Goal: Task Accomplishment & Management: Use online tool/utility

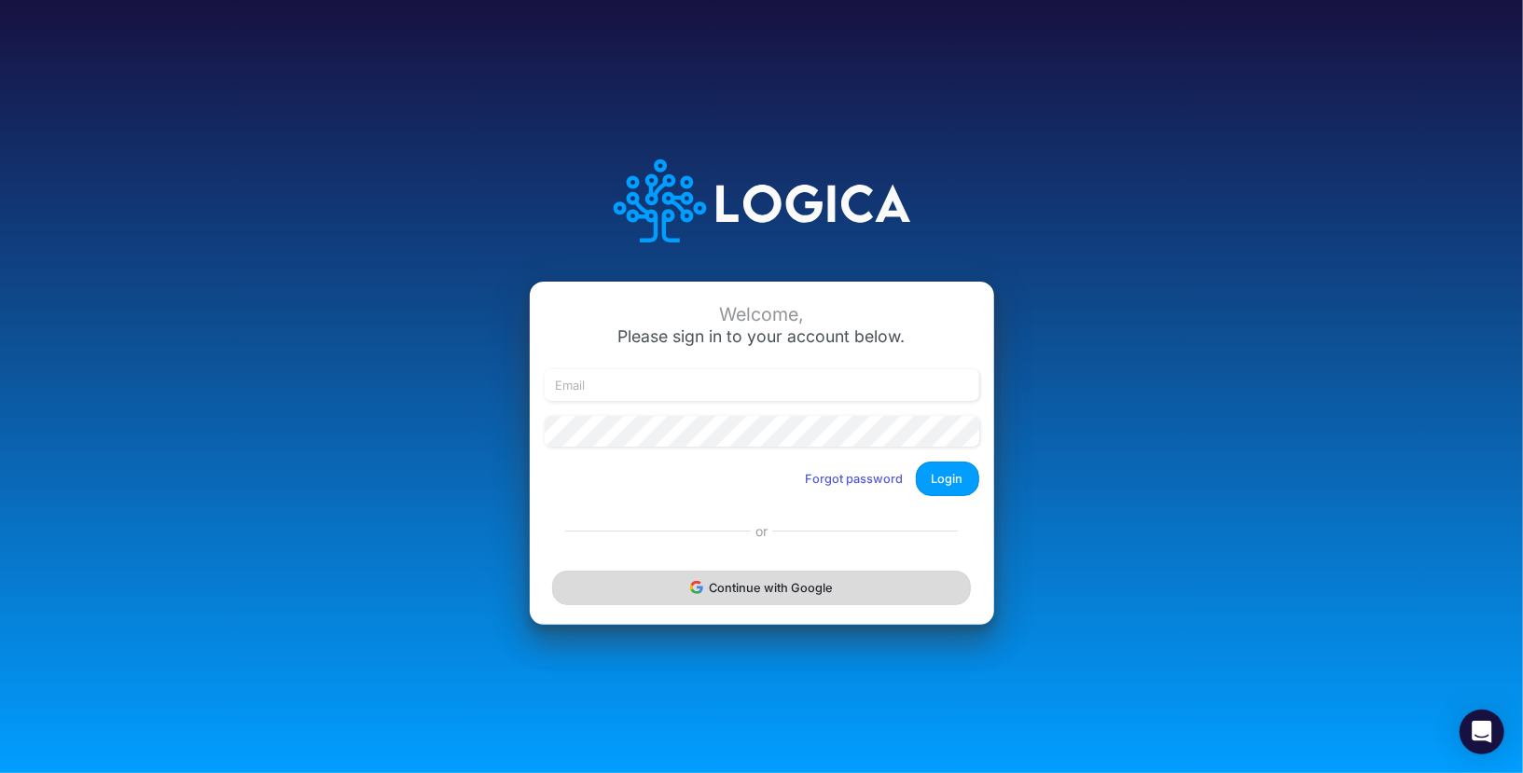
click at [771, 600] on button "Continue with Google" at bounding box center [761, 588] width 418 height 35
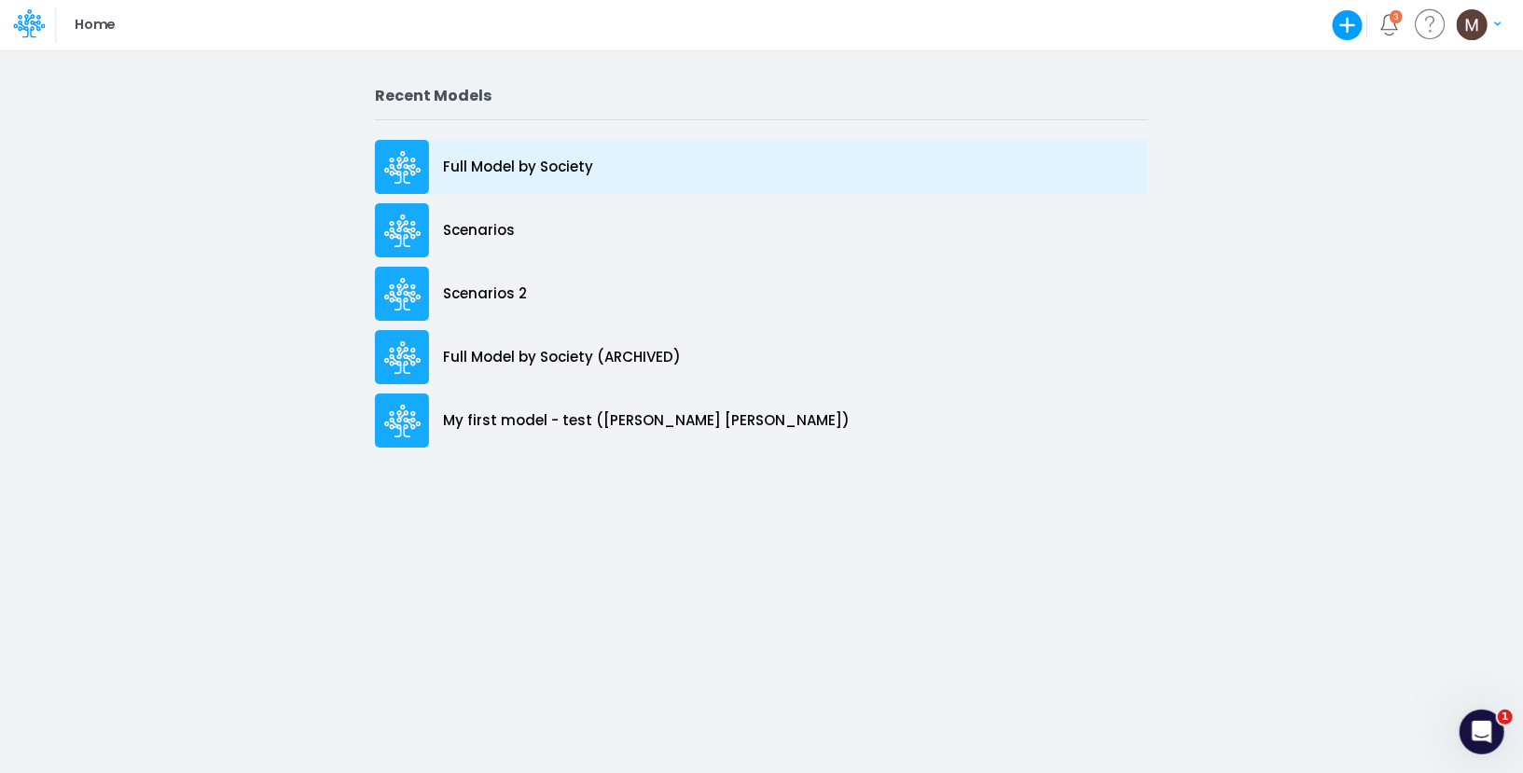
click at [524, 148] on div "Full Model by Society" at bounding box center [761, 167] width 773 height 54
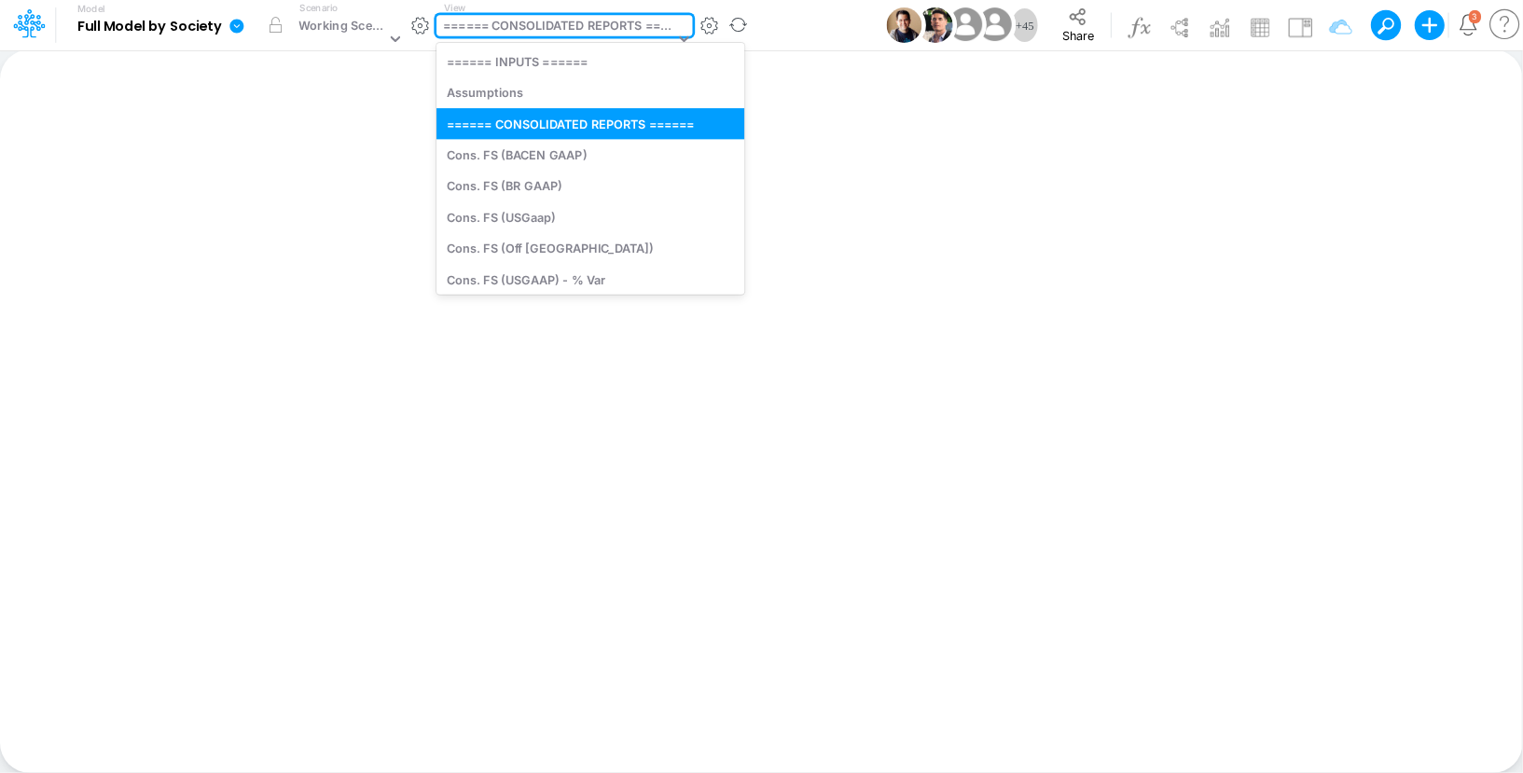
click at [509, 25] on div "====== CONSOLIDATED REPORTS ======" at bounding box center [558, 27] width 230 height 21
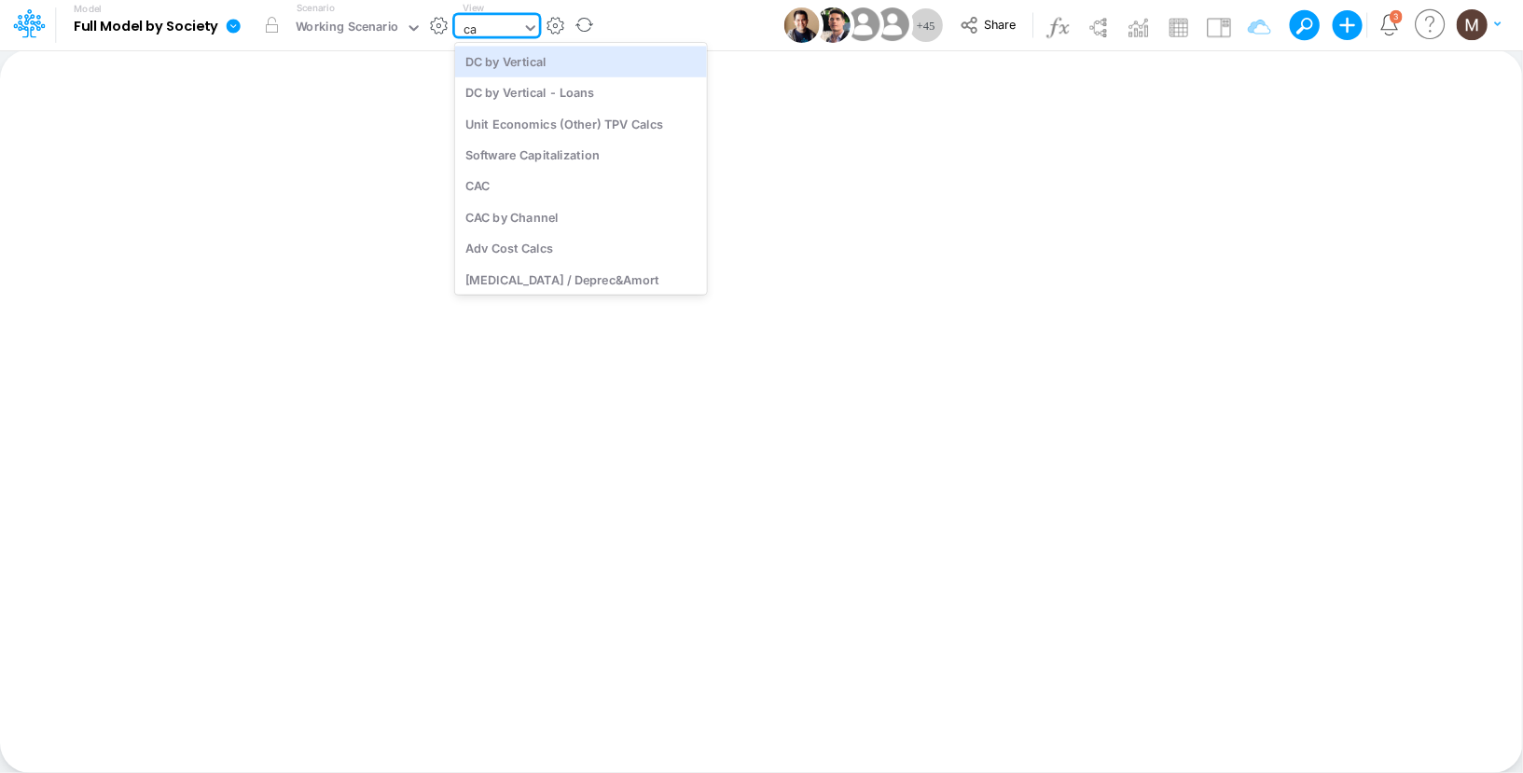
type input "cac"
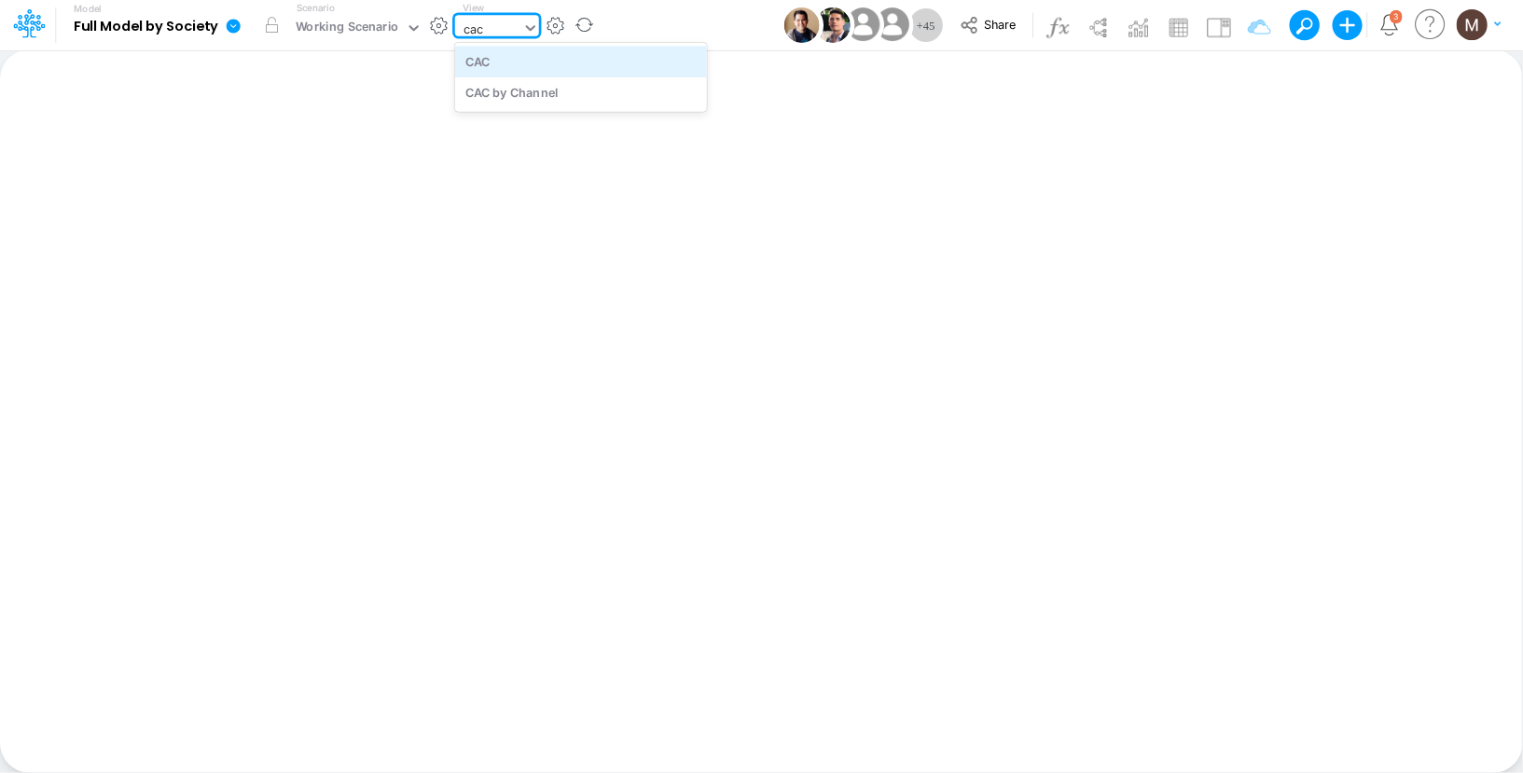
click at [524, 62] on div "CAC" at bounding box center [581, 61] width 252 height 31
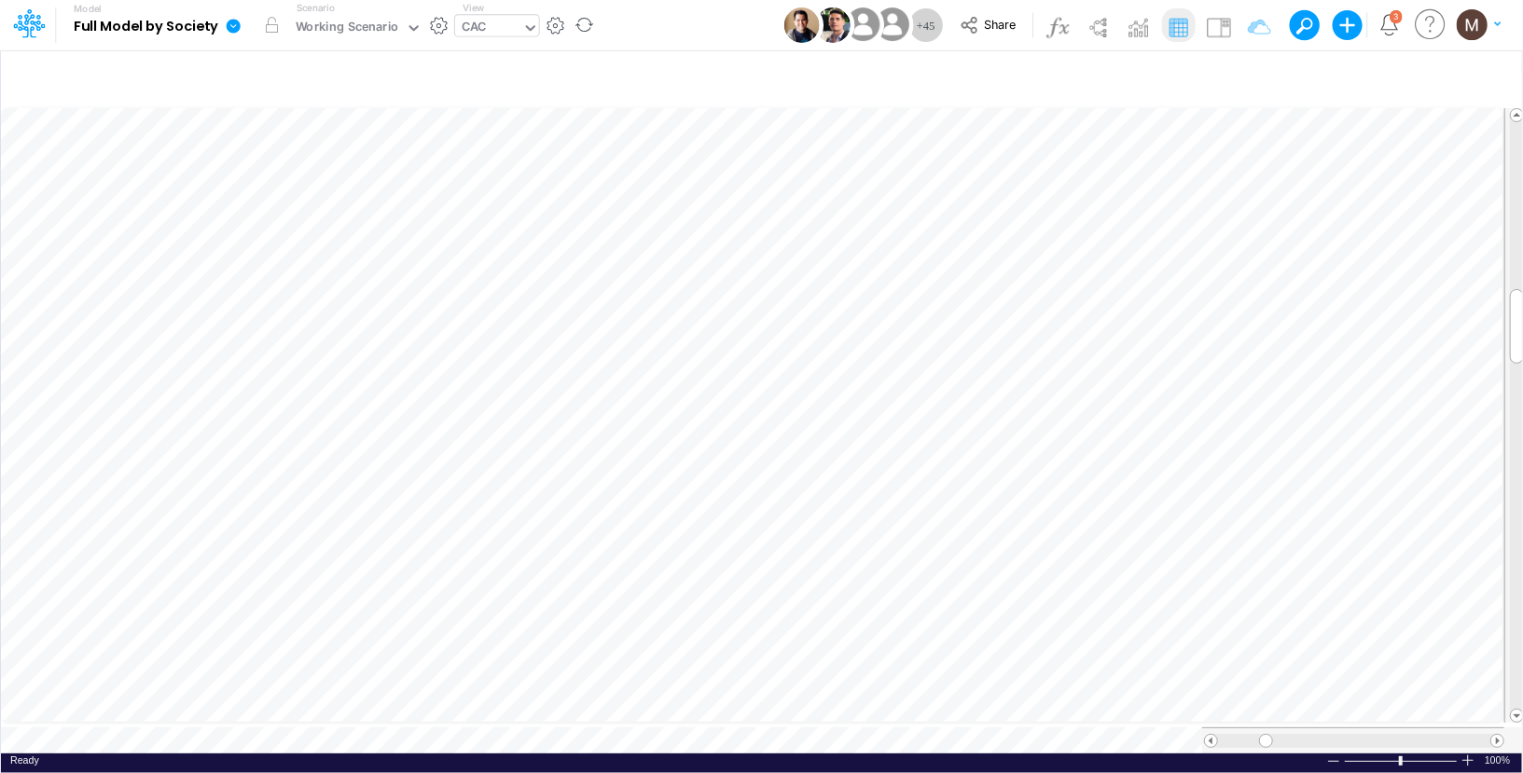
scroll to position [8, 1]
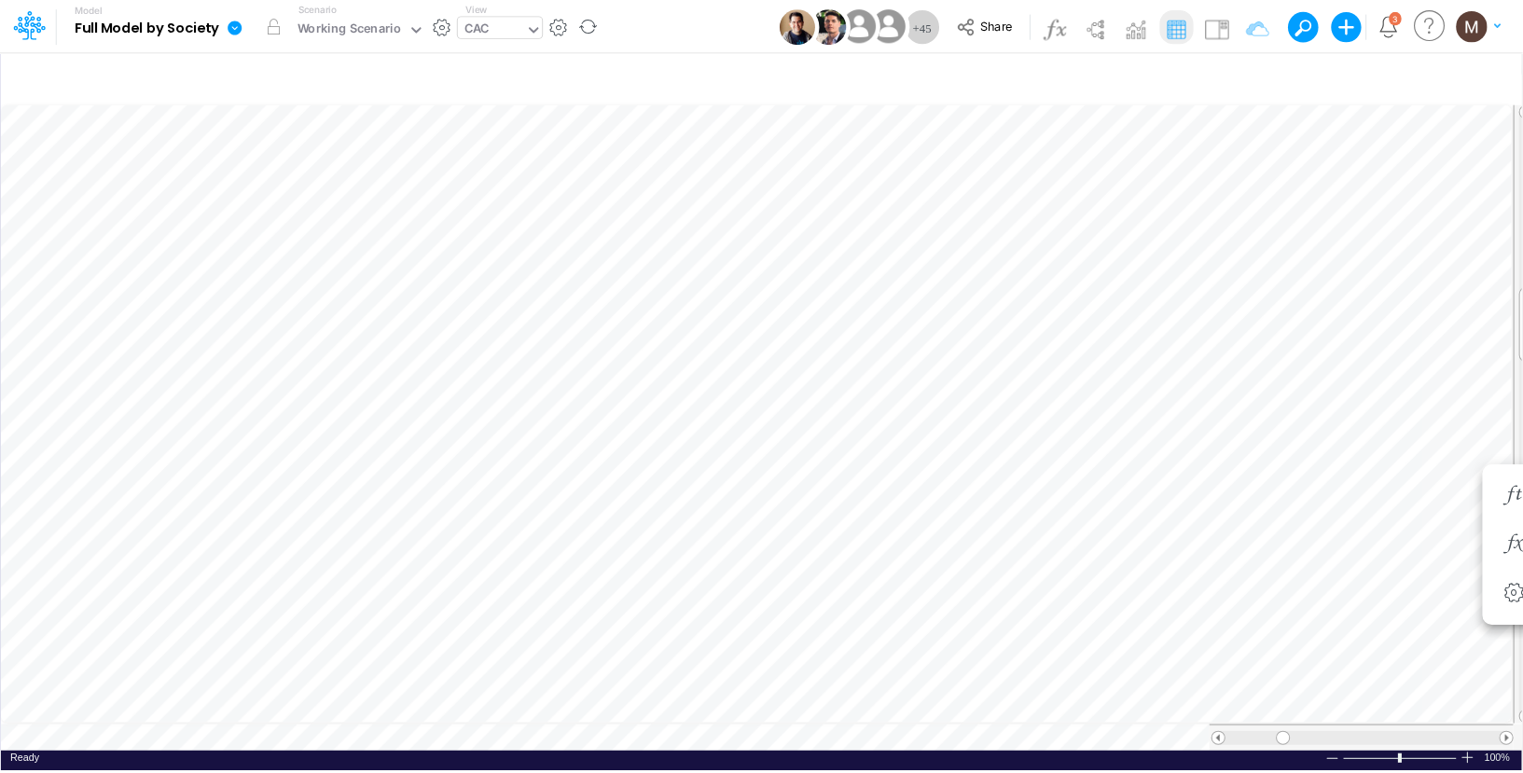
scroll to position [8, 1]
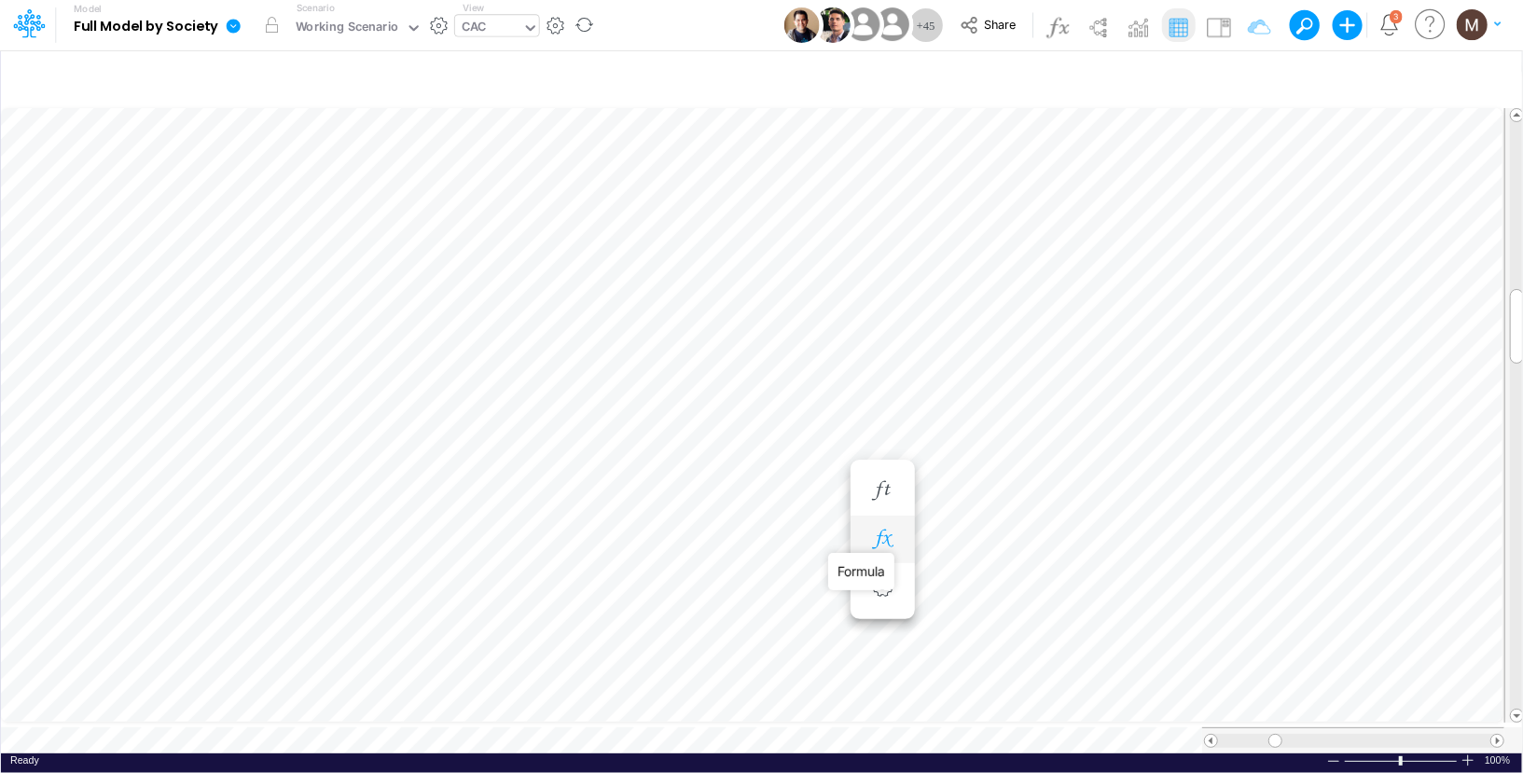
click at [882, 540] on icon "button" at bounding box center [882, 540] width 28 height 20
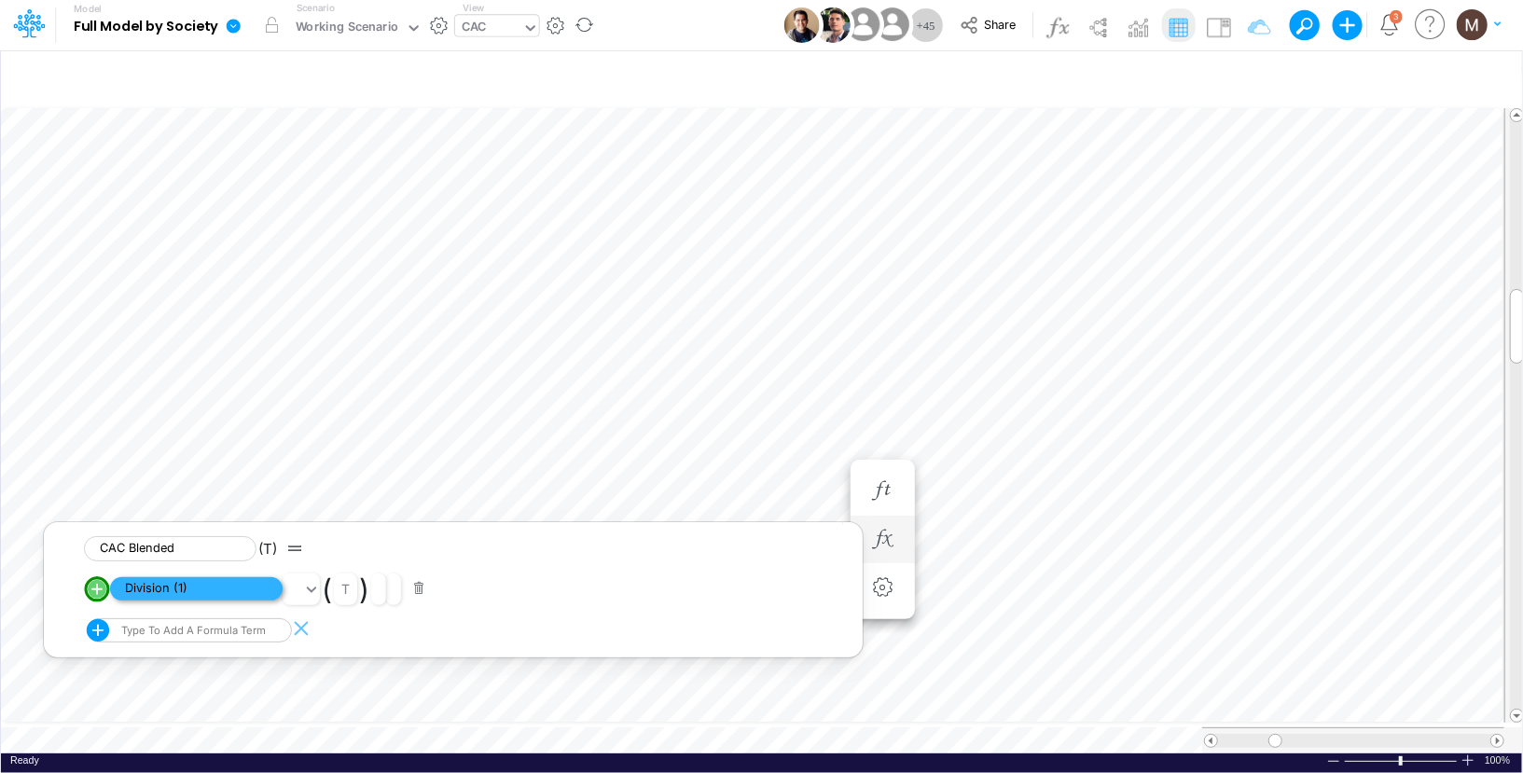
click at [174, 584] on span "Division (1)" at bounding box center [196, 588] width 173 height 23
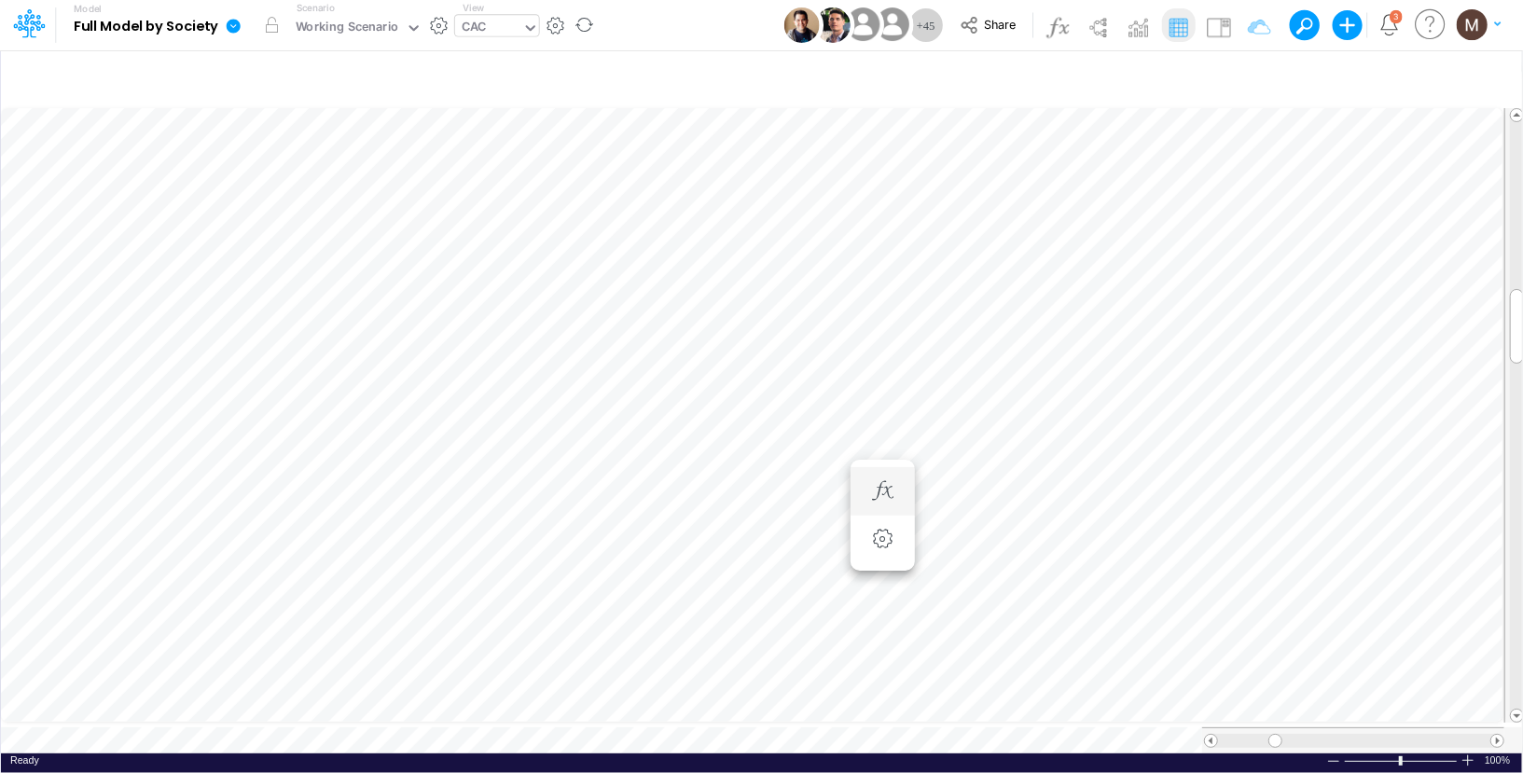
scroll to position [8, 1]
click at [881, 617] on icon "button" at bounding box center [882, 614] width 28 height 20
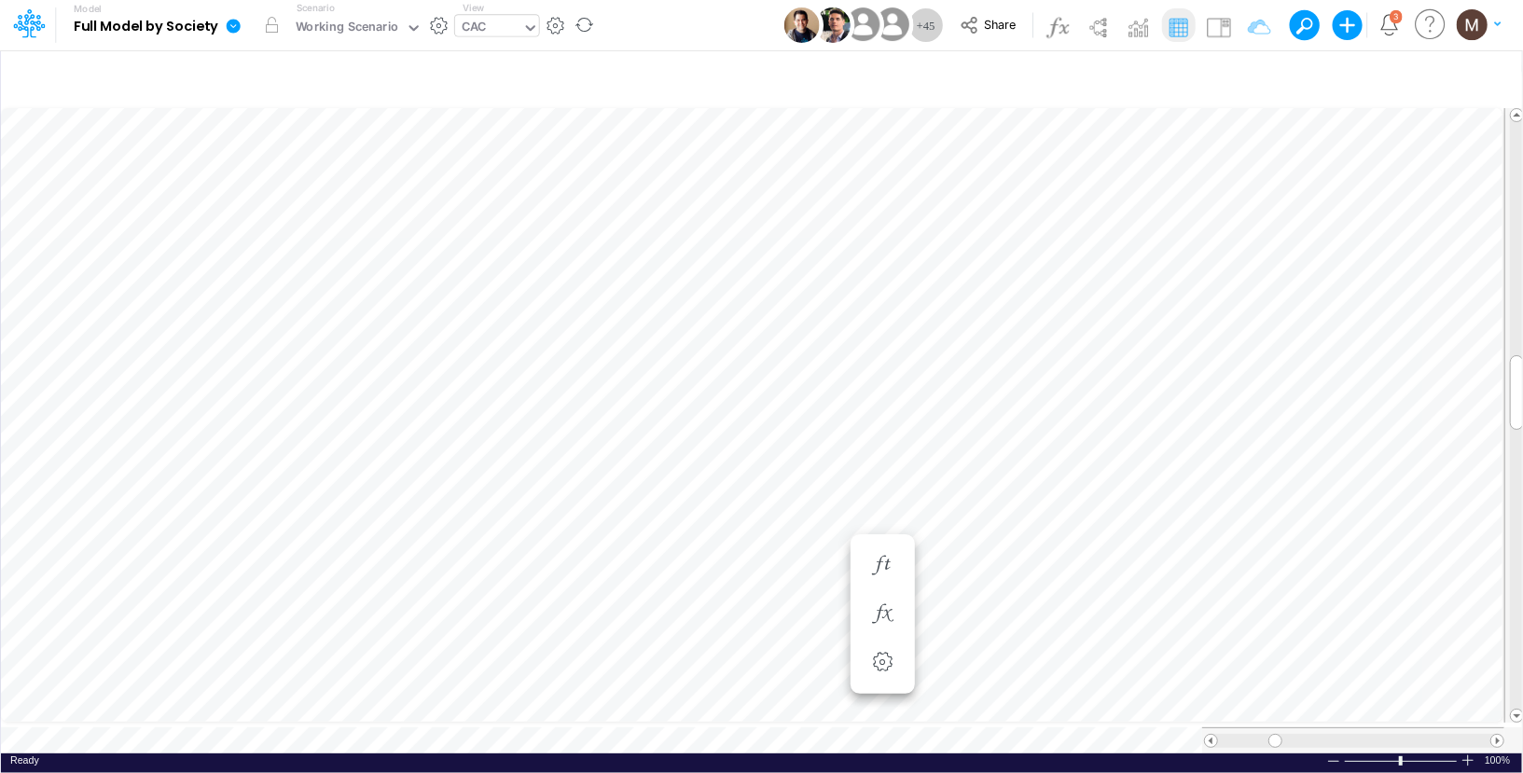
scroll to position [8, 1]
click at [788, 519] on icon "button" at bounding box center [795, 529] width 28 height 20
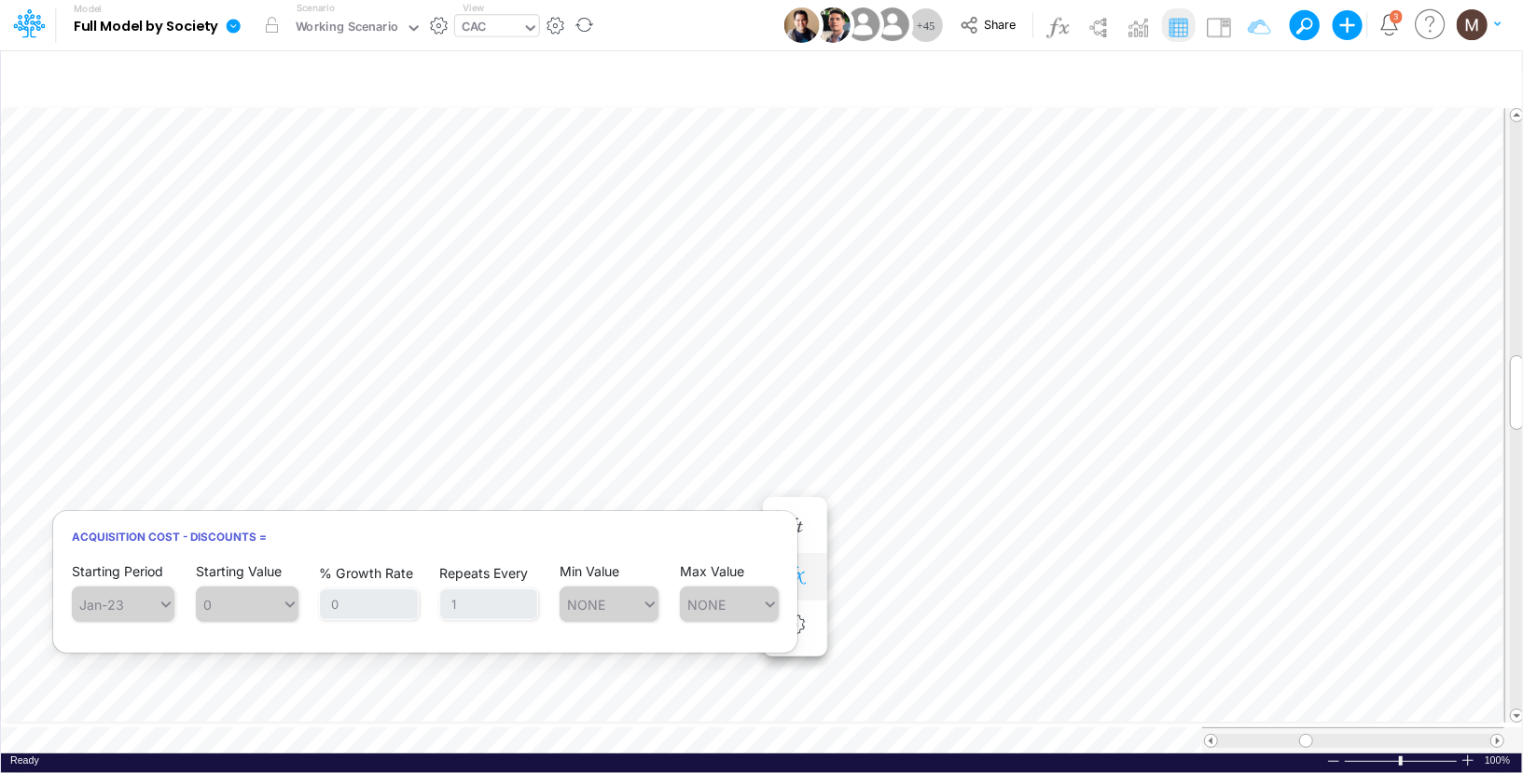
click at [791, 582] on icon "button" at bounding box center [795, 577] width 28 height 20
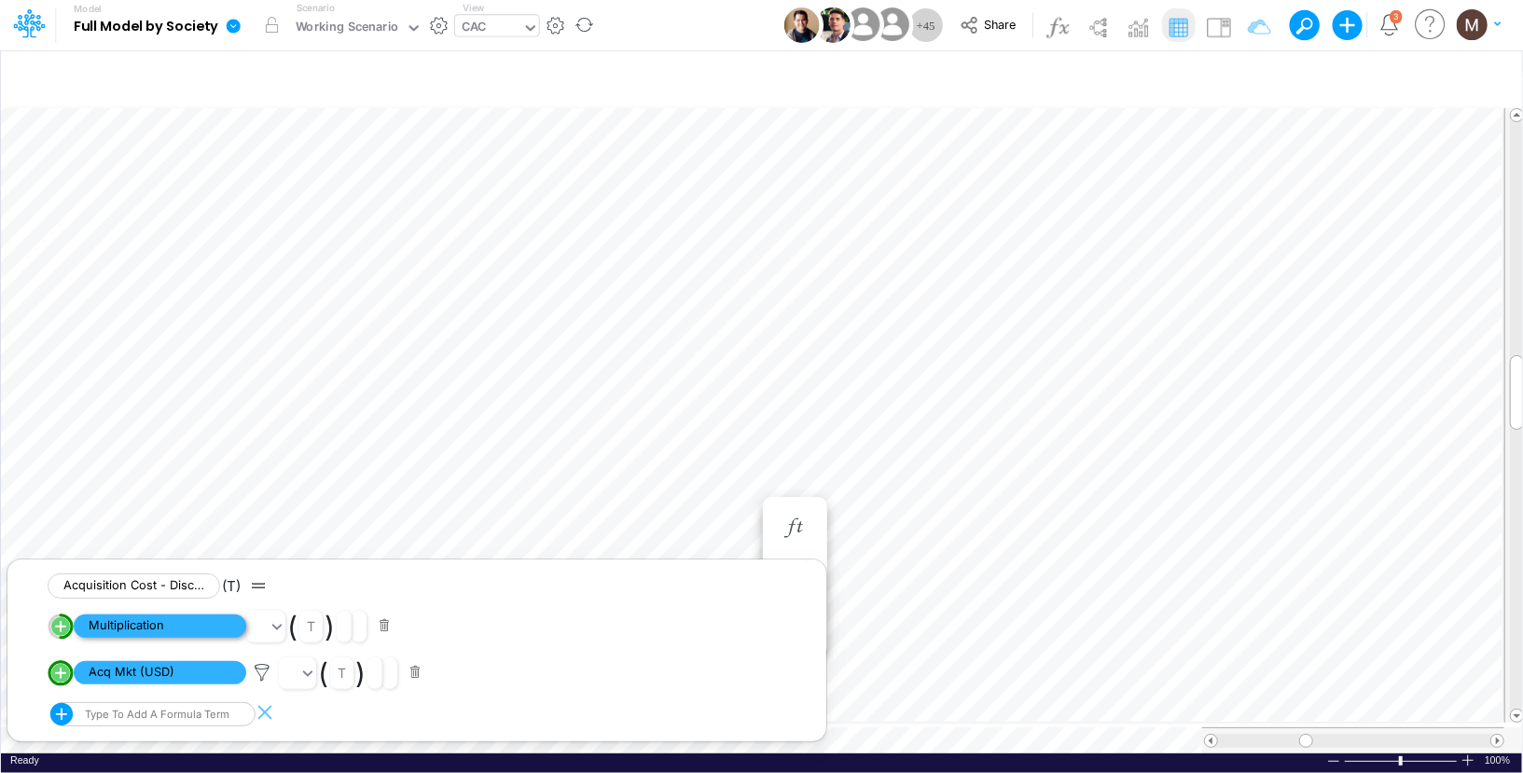
click at [202, 623] on span "Multiplication" at bounding box center [160, 626] width 173 height 23
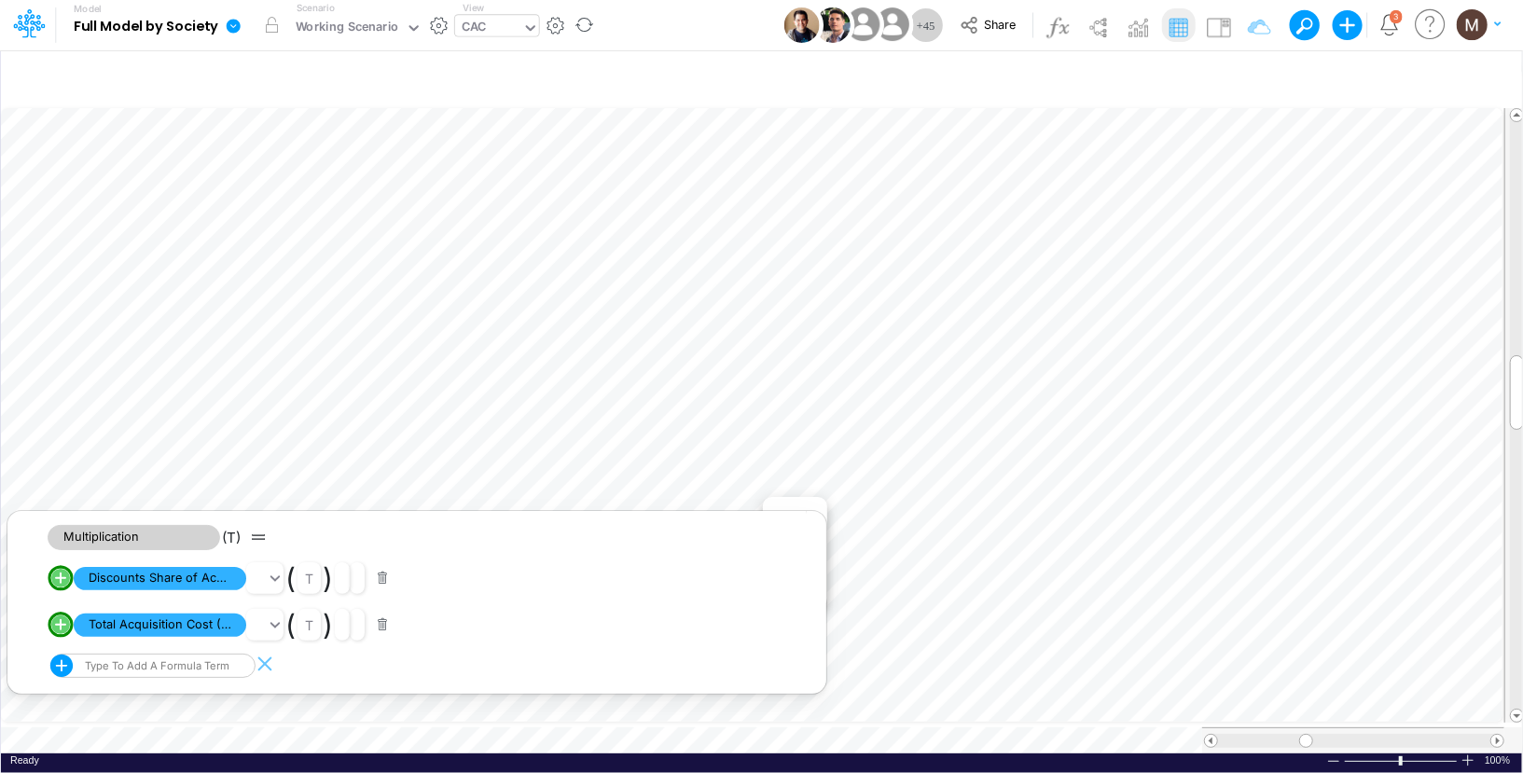
scroll to position [8, 1]
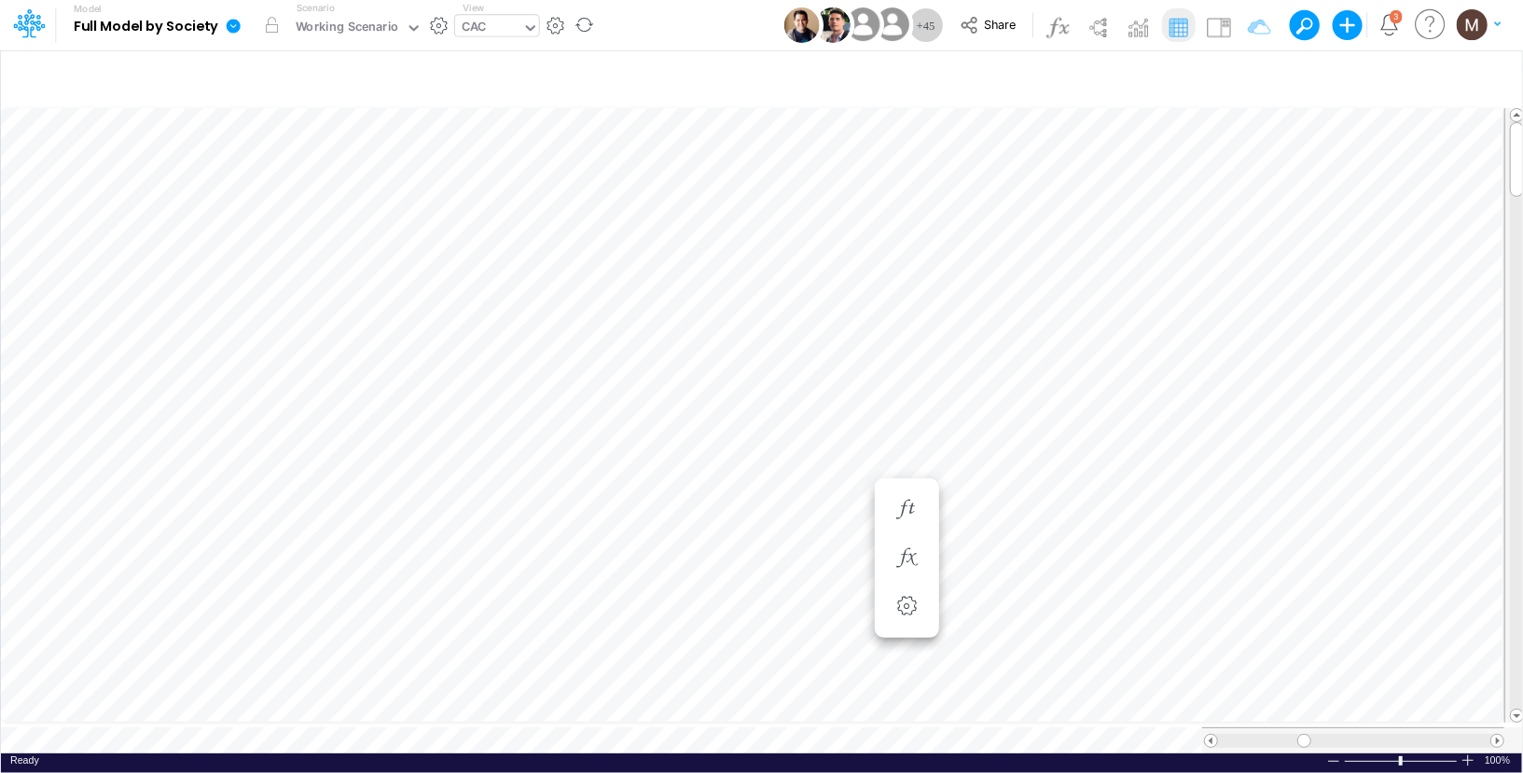
scroll to position [8, 1]
click at [482, 30] on div "CAC" at bounding box center [474, 28] width 24 height 21
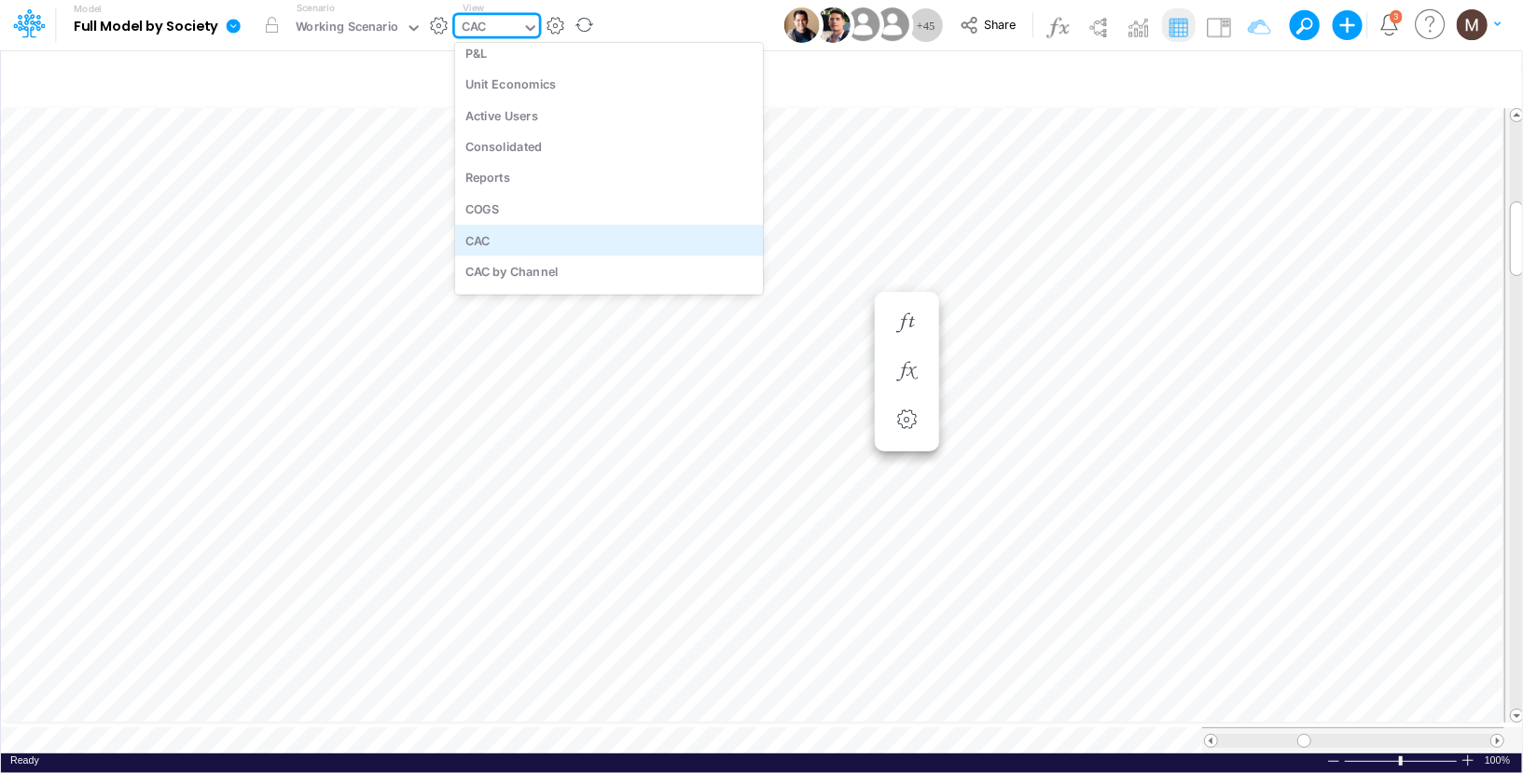
scroll to position [4475, 0]
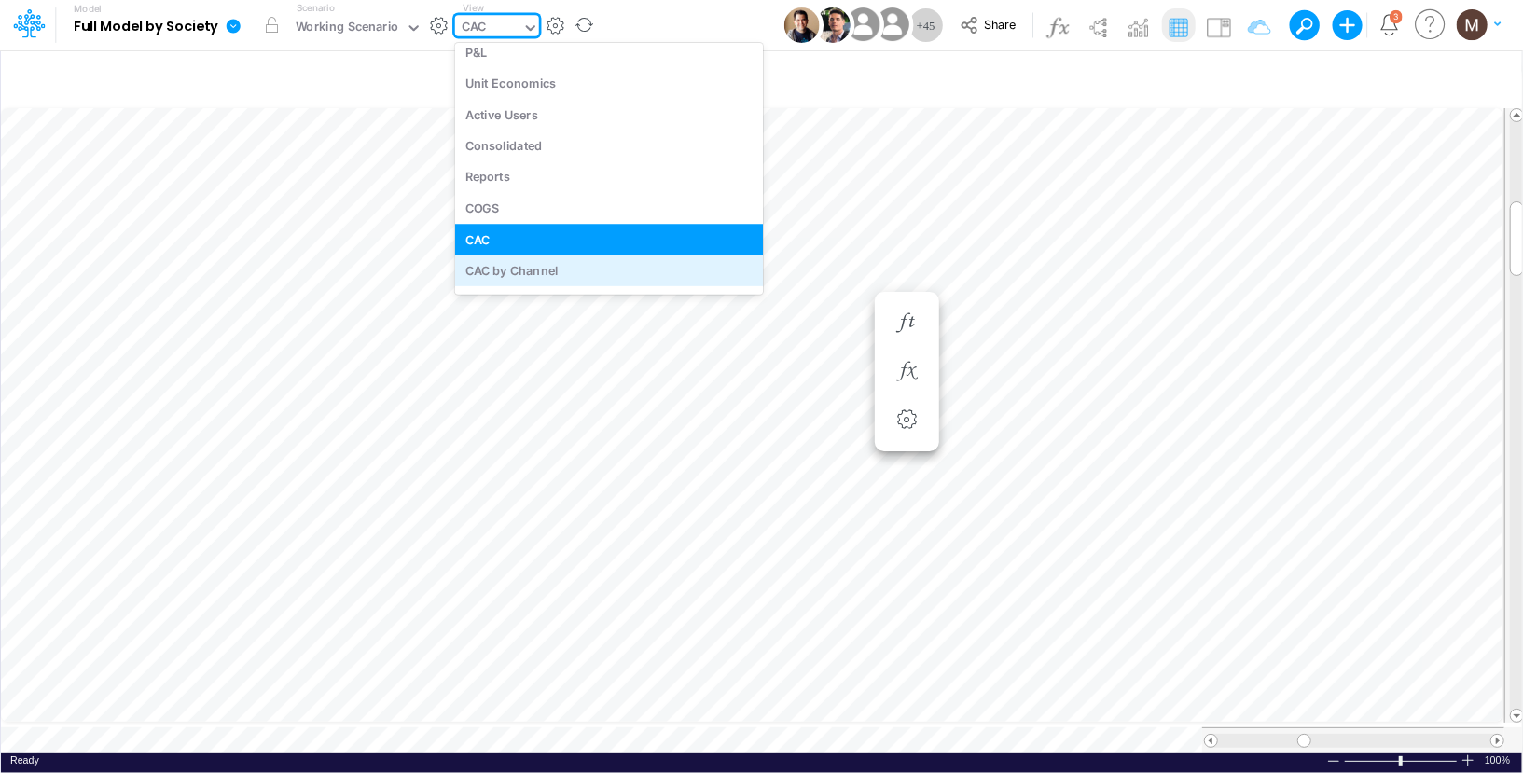
click at [588, 261] on div "CAC by Channel" at bounding box center [609, 270] width 308 height 31
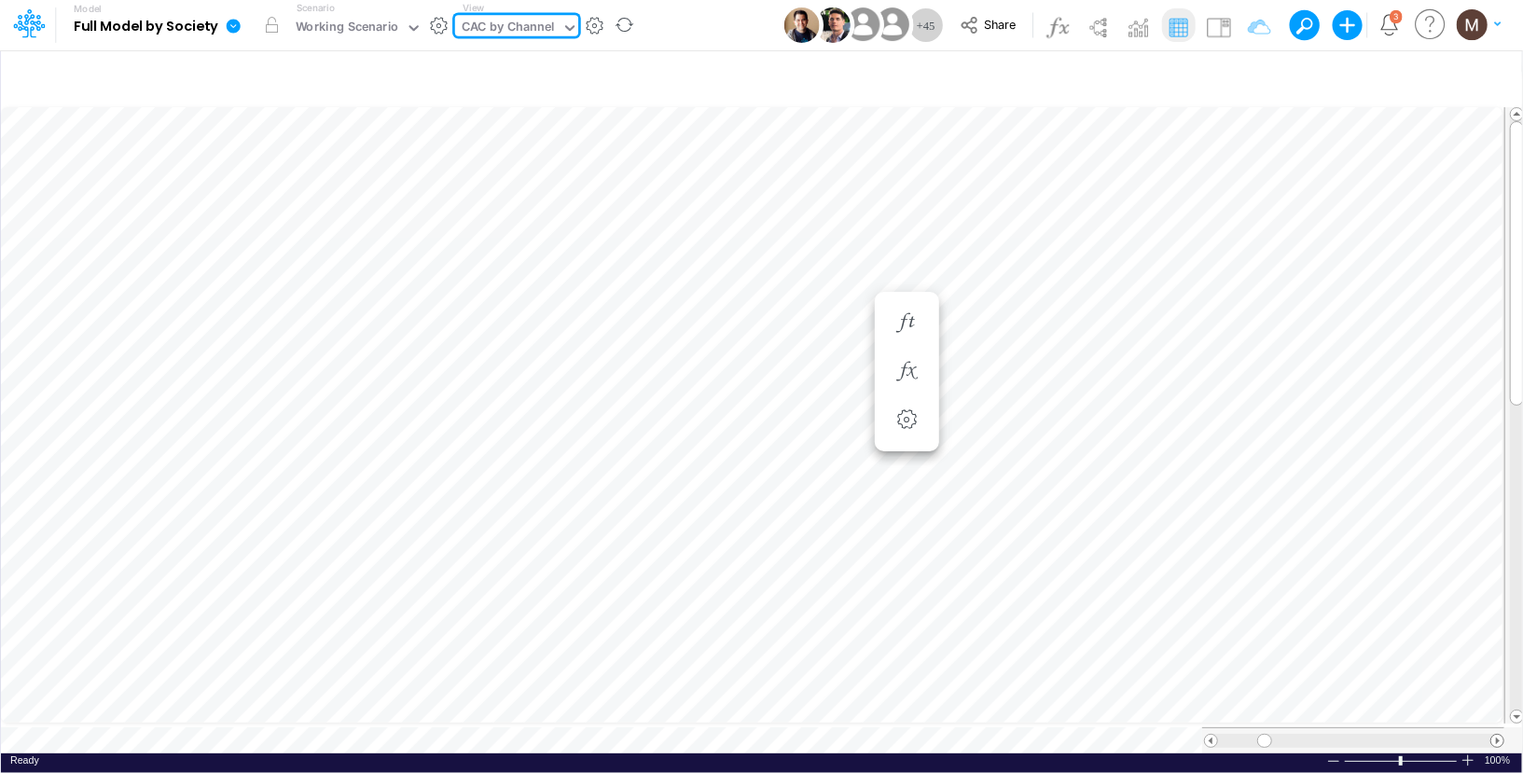
click at [1497, 735] on span at bounding box center [1497, 741] width 12 height 12
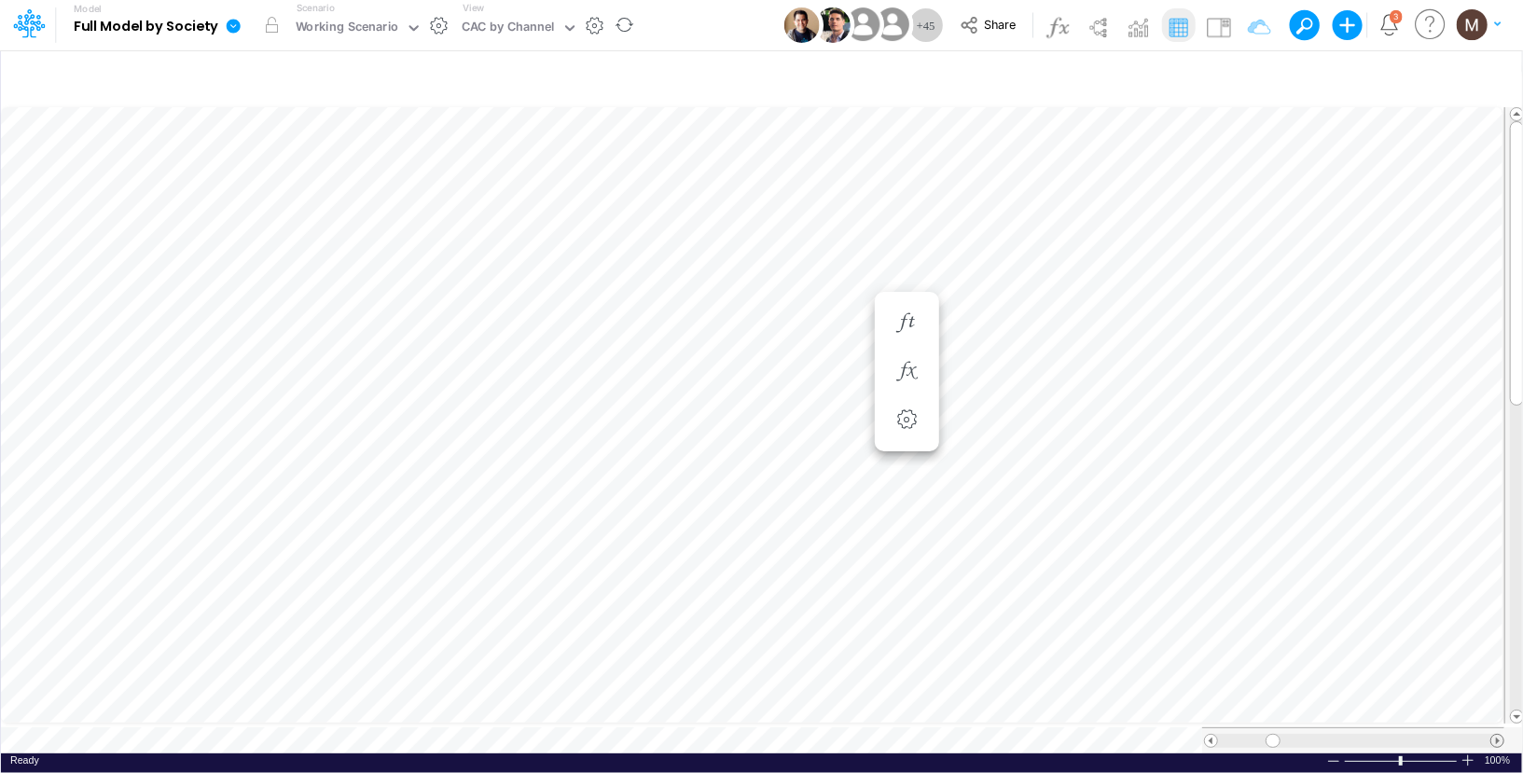
click at [1497, 735] on span at bounding box center [1497, 741] width 12 height 12
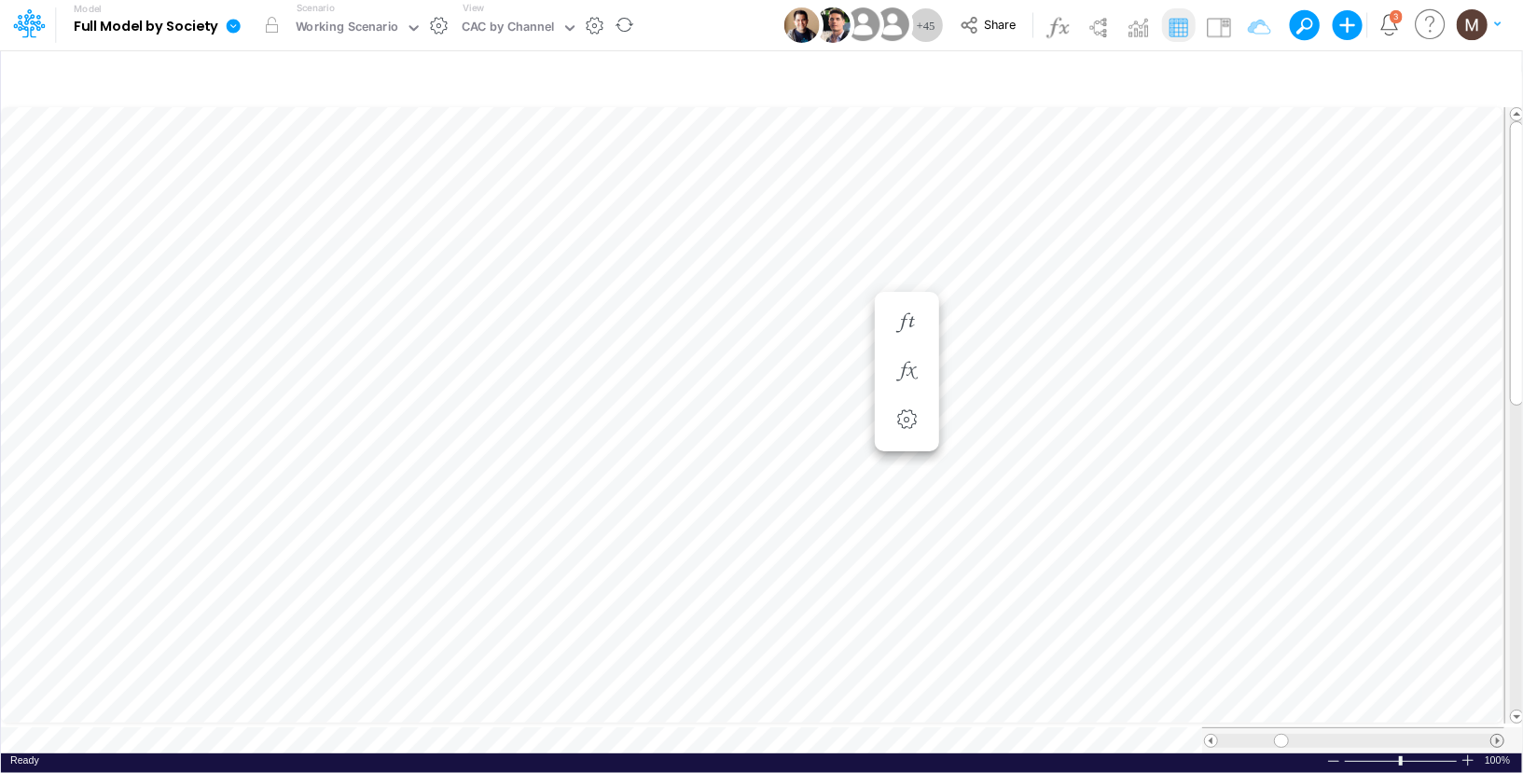
click at [1497, 735] on span at bounding box center [1497, 741] width 12 height 12
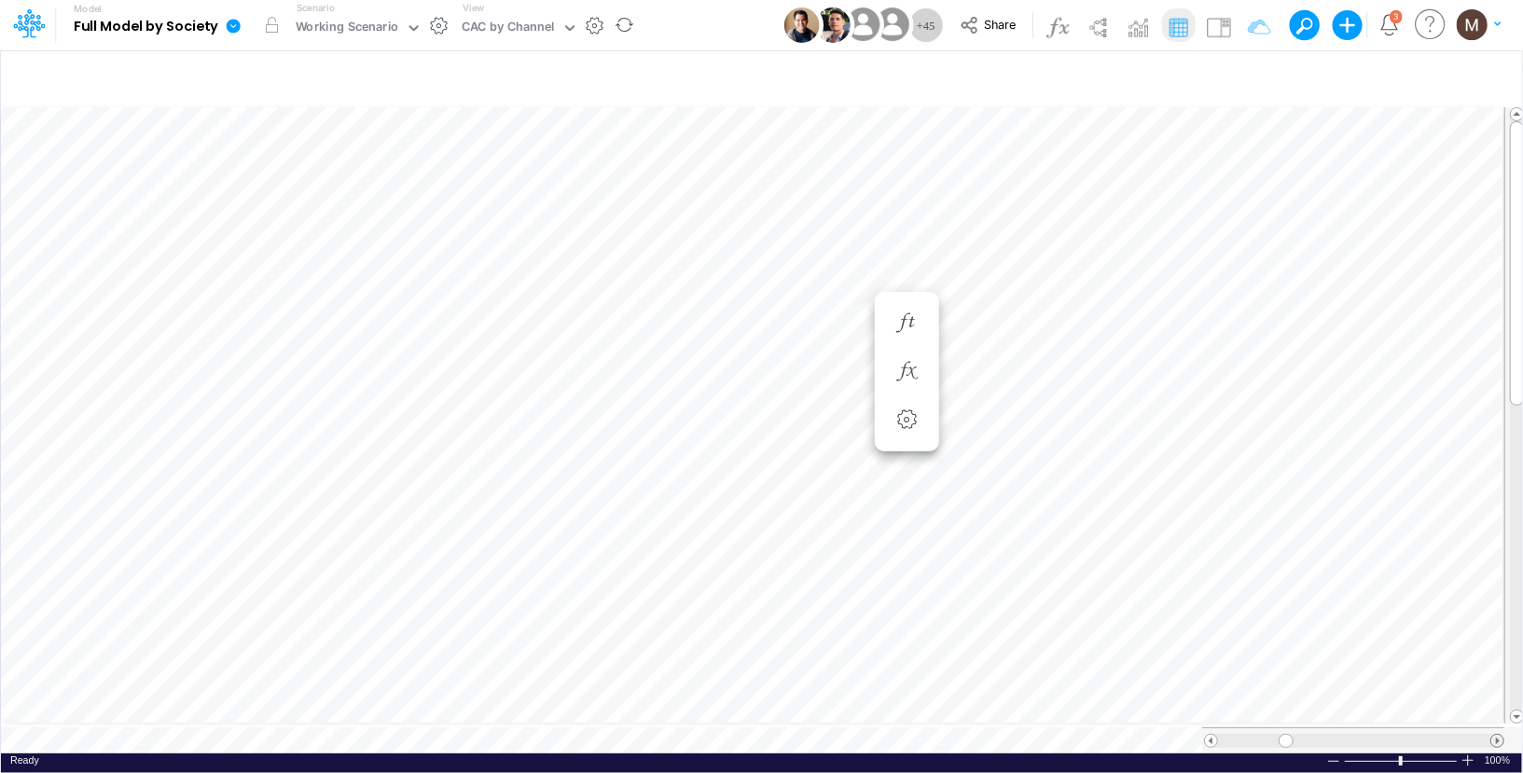
click at [1496, 735] on span at bounding box center [1497, 741] width 12 height 12
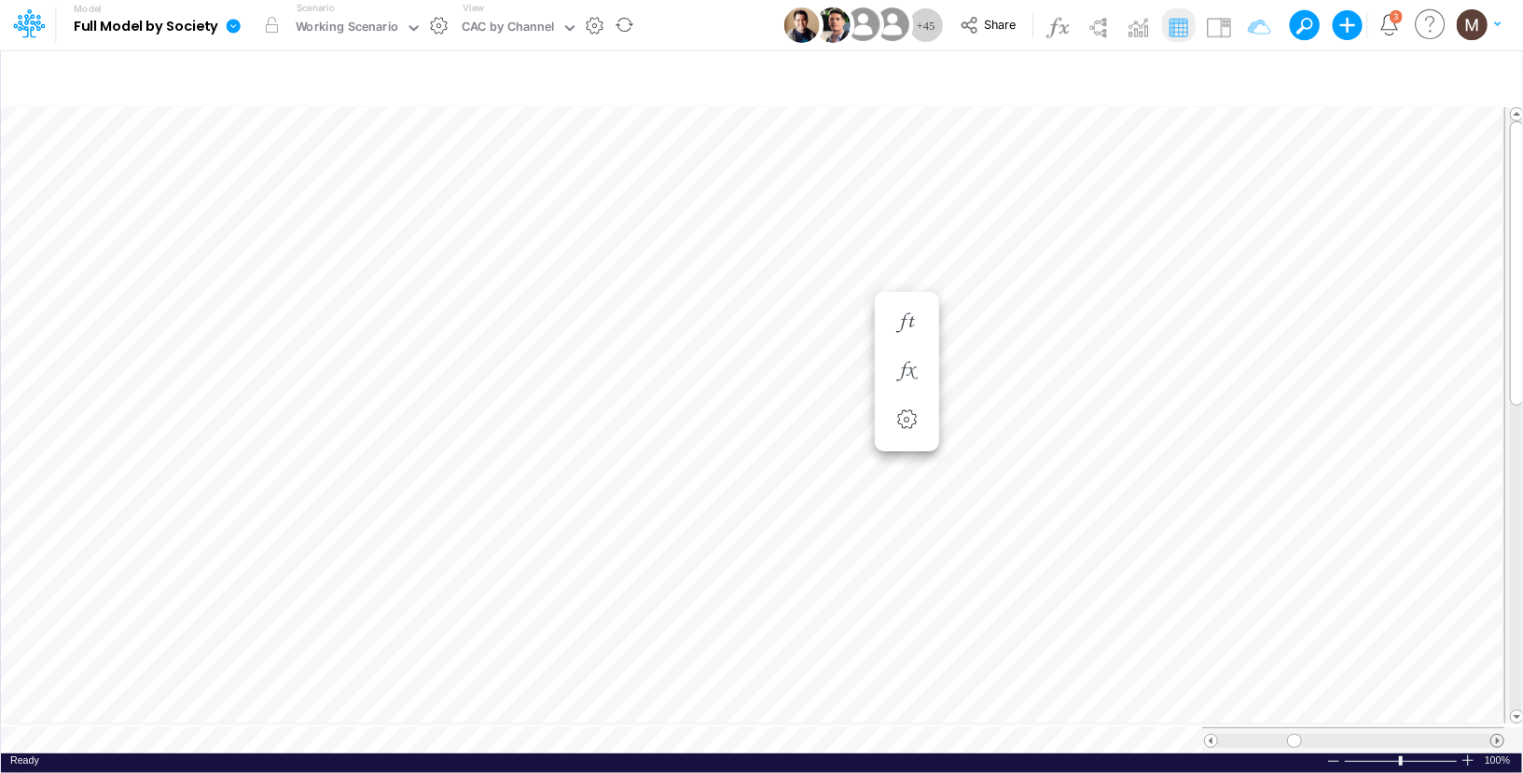
click at [1496, 735] on span at bounding box center [1497, 741] width 12 height 12
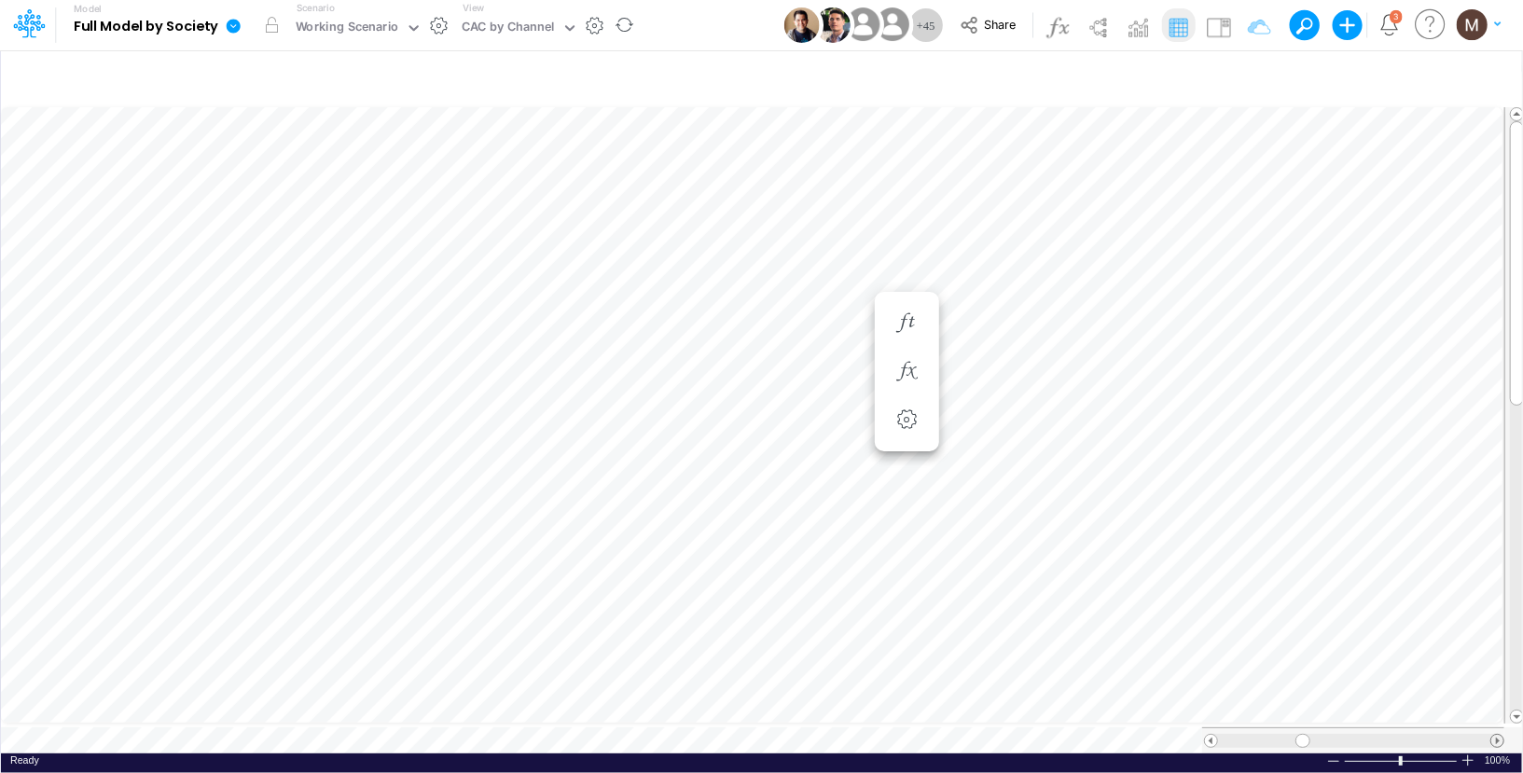
click at [1496, 735] on span at bounding box center [1497, 741] width 12 height 12
click at [575, 371] on icon "button" at bounding box center [577, 372] width 28 height 20
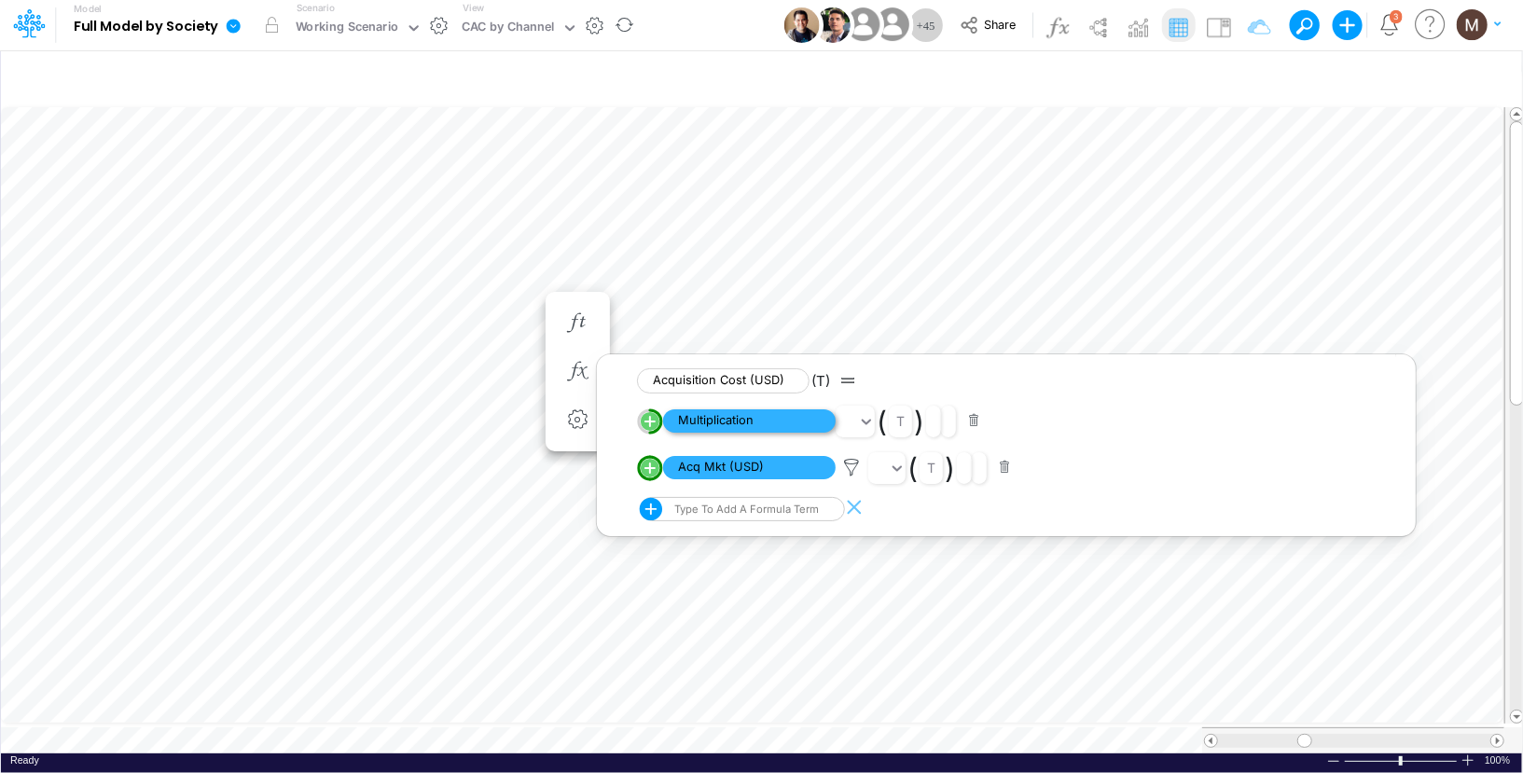
click at [703, 419] on span "Multiplication" at bounding box center [749, 420] width 173 height 23
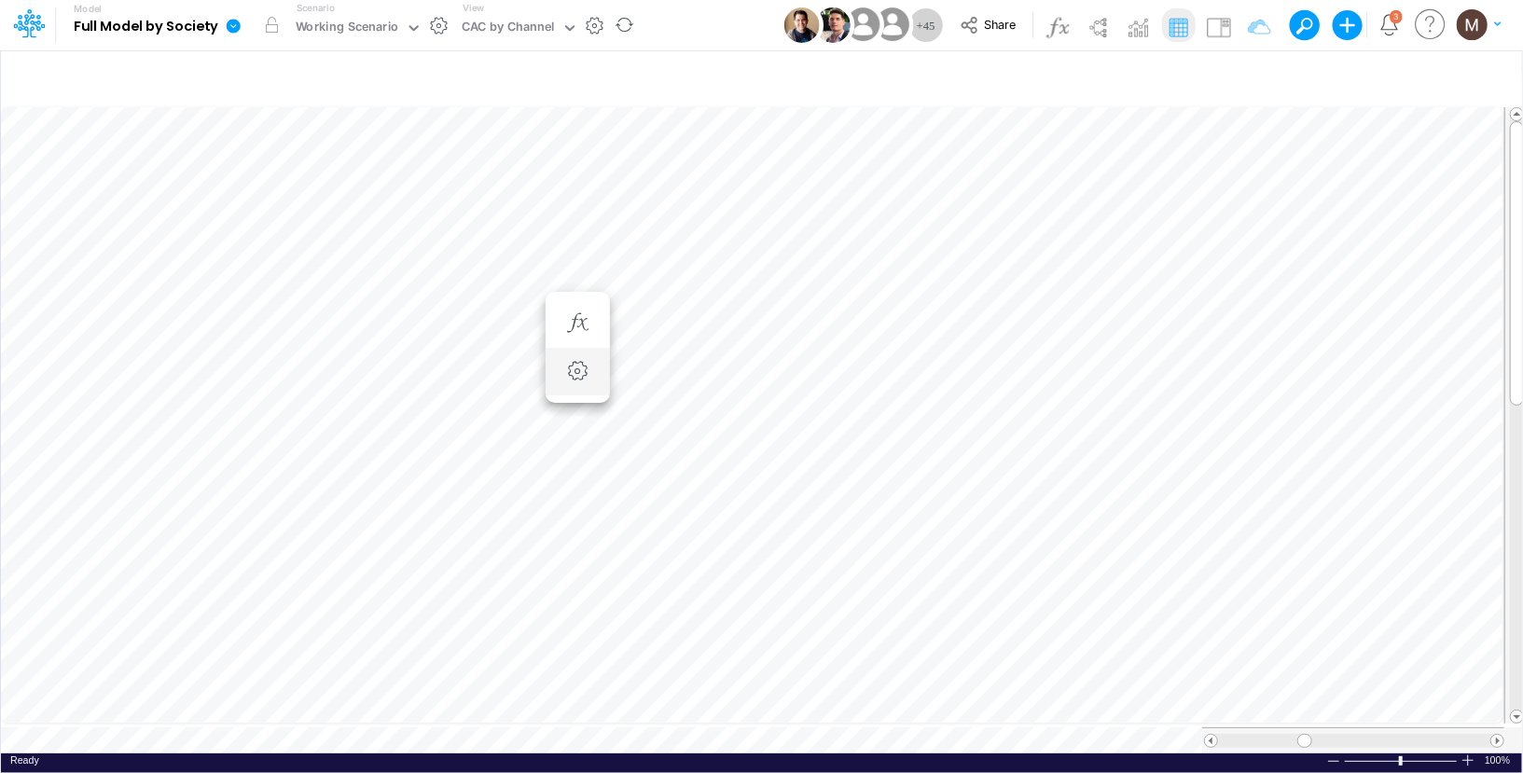
scroll to position [8, 1]
click at [317, 589] on body "Model Full Model by Society Edit model settings Duplicate Import QuickBooks Qui…" at bounding box center [761, 386] width 1523 height 773
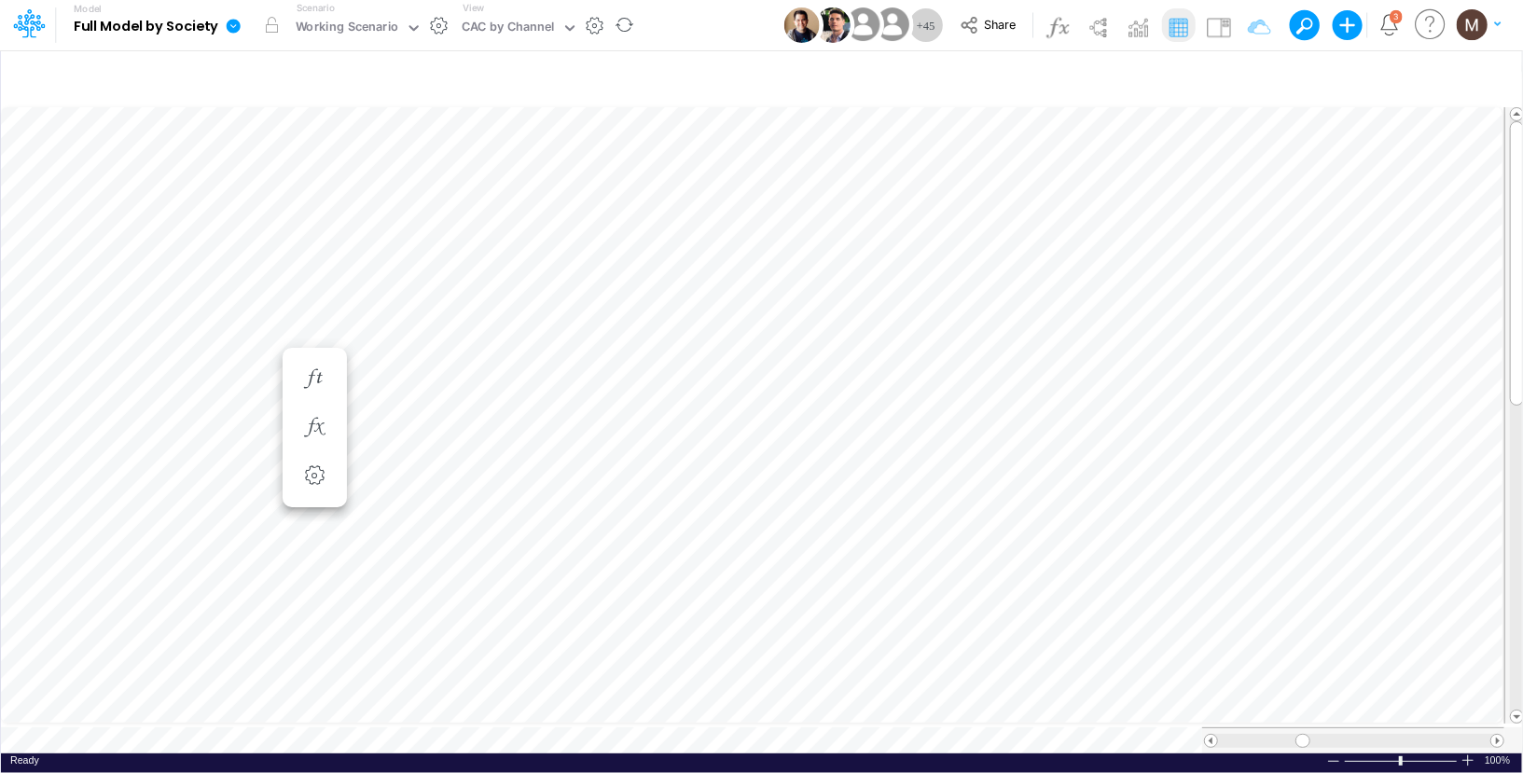
scroll to position [8, 1]
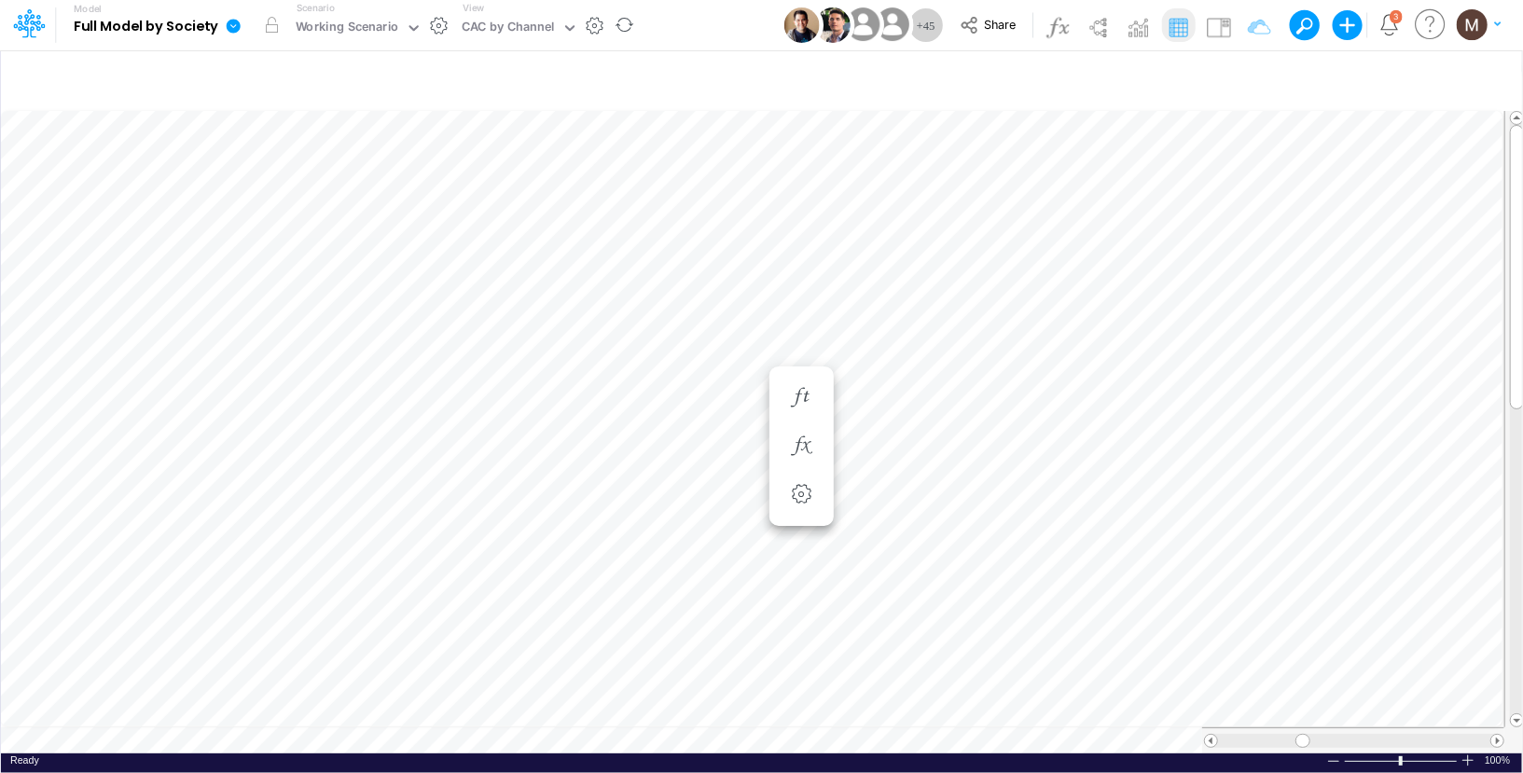
scroll to position [8, 1]
